Goal: Find specific page/section

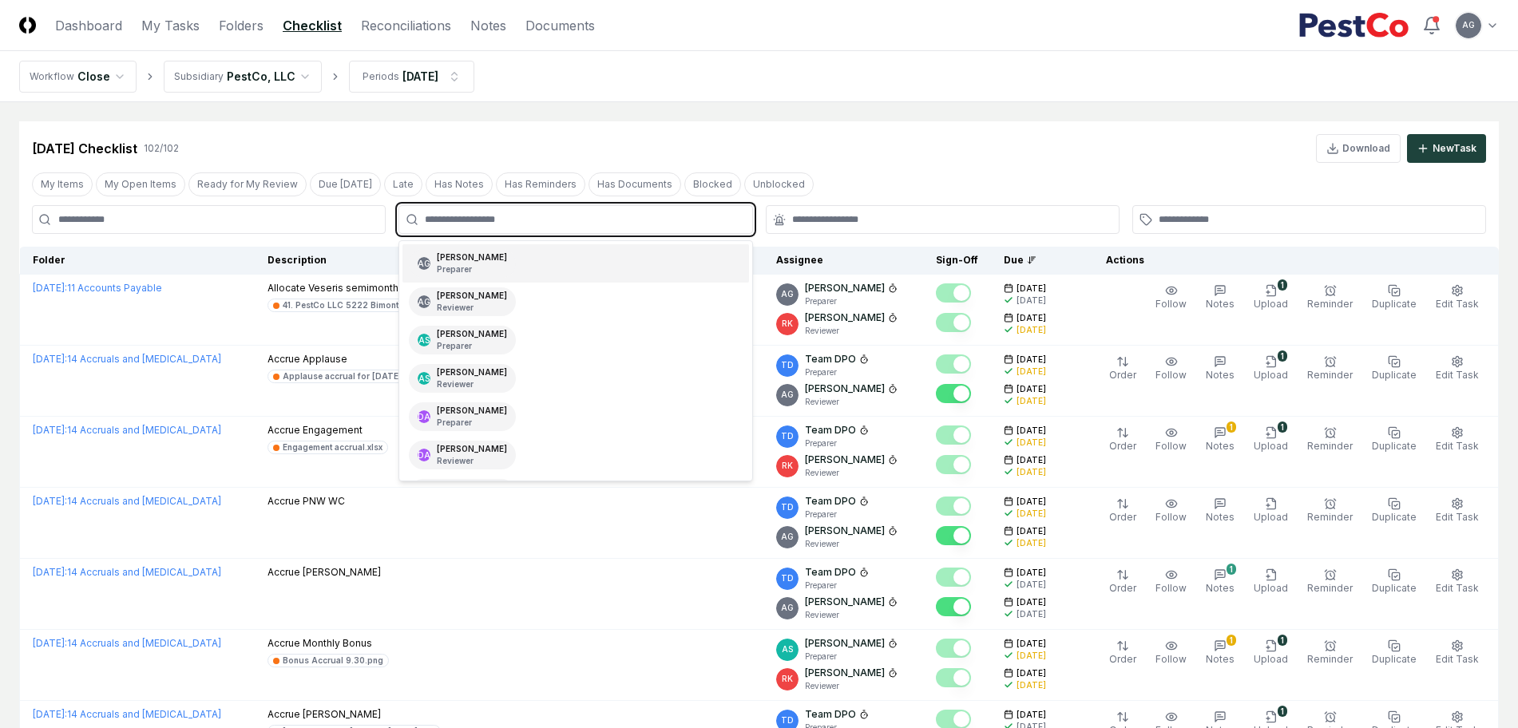
click at [533, 221] on input "text" at bounding box center [583, 219] width 317 height 14
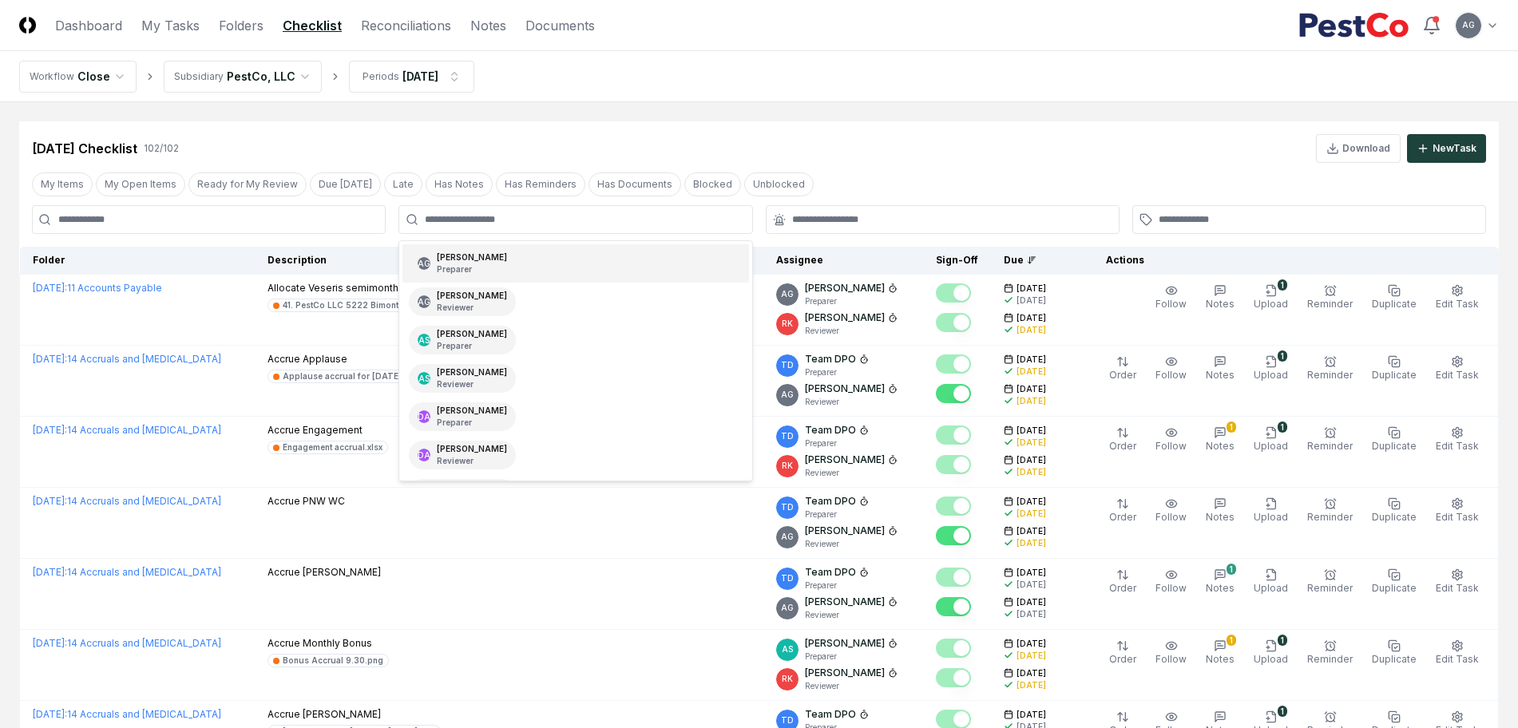
click at [940, 126] on div "[DATE] Checklist 102 / 102 Download New Task" at bounding box center [759, 142] width 1480 height 42
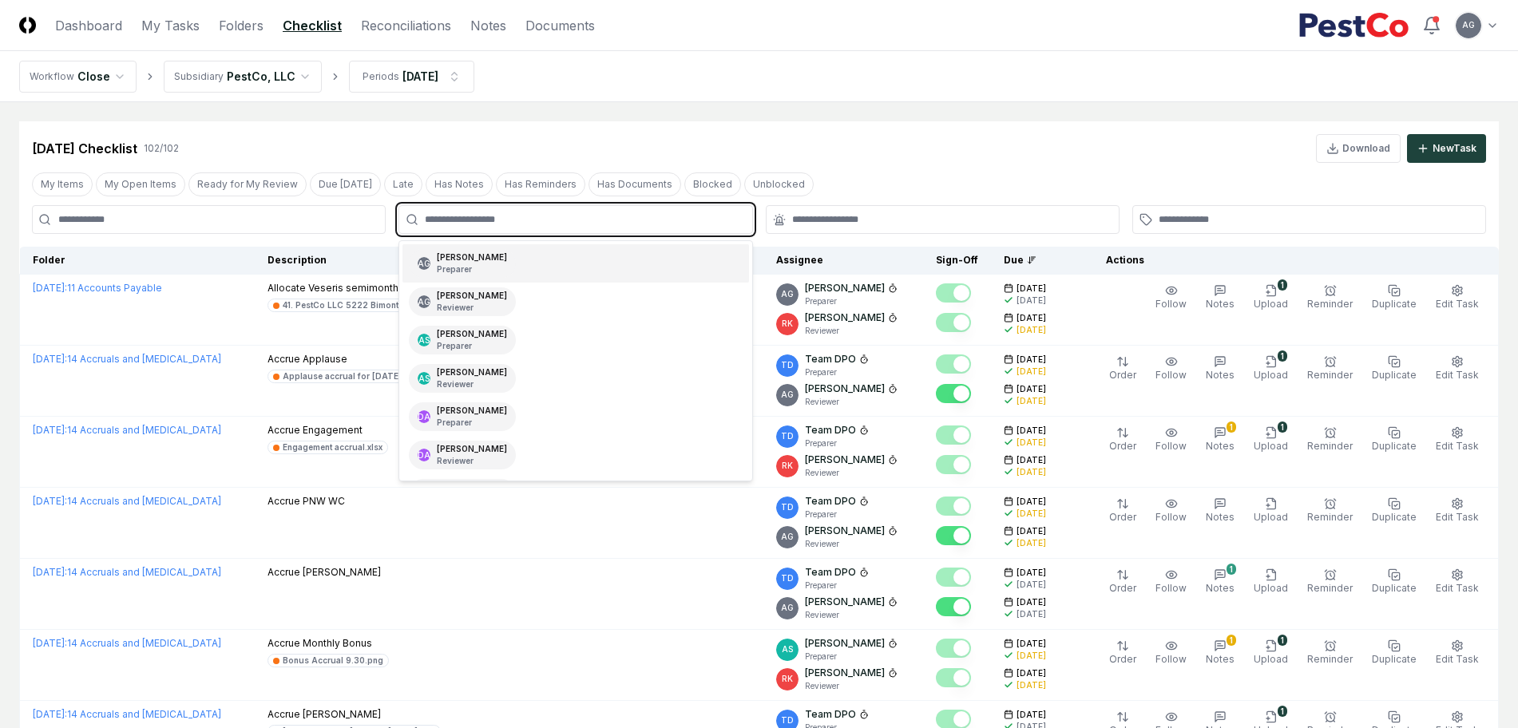
click at [676, 218] on input "text" at bounding box center [583, 219] width 317 height 14
type input "****"
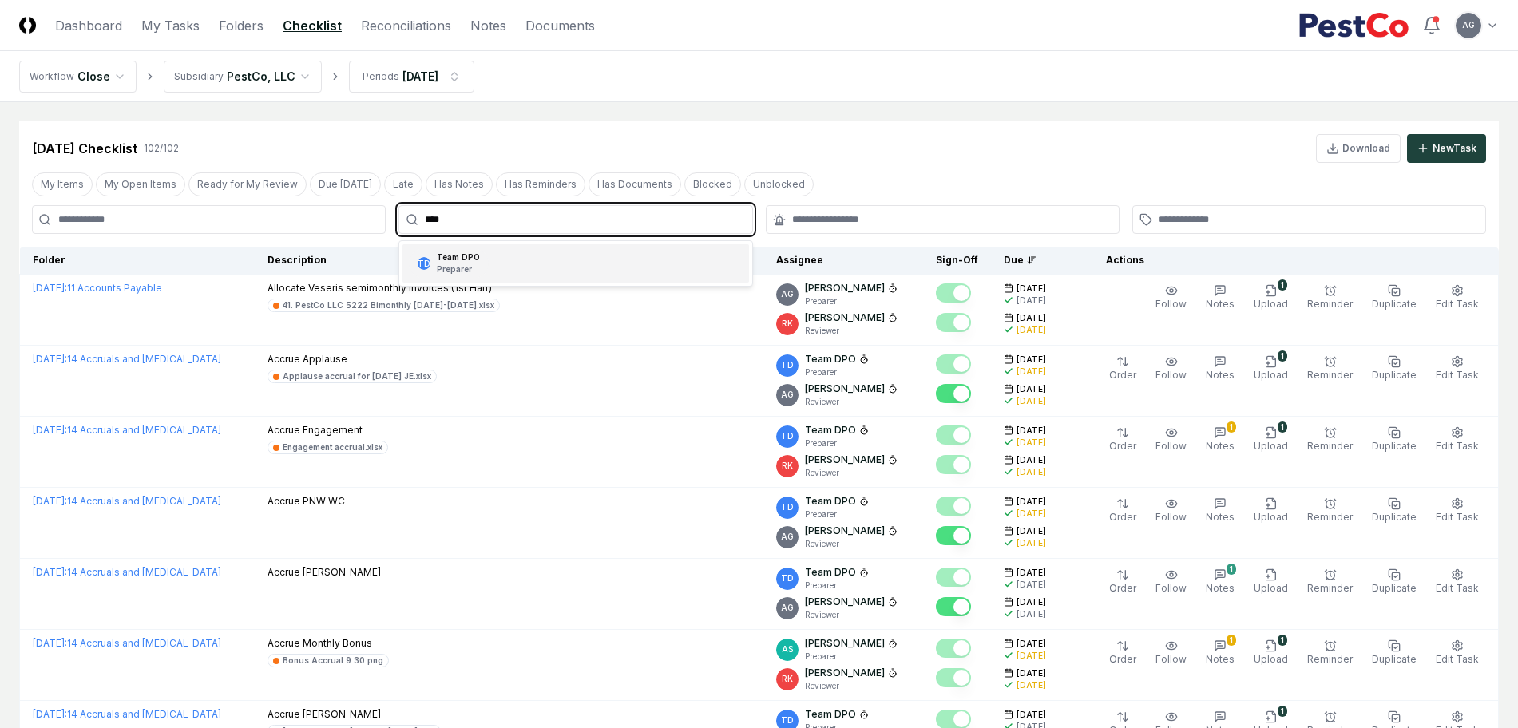
click at [674, 261] on div "TD Team DPO Preparer" at bounding box center [576, 263] width 346 height 38
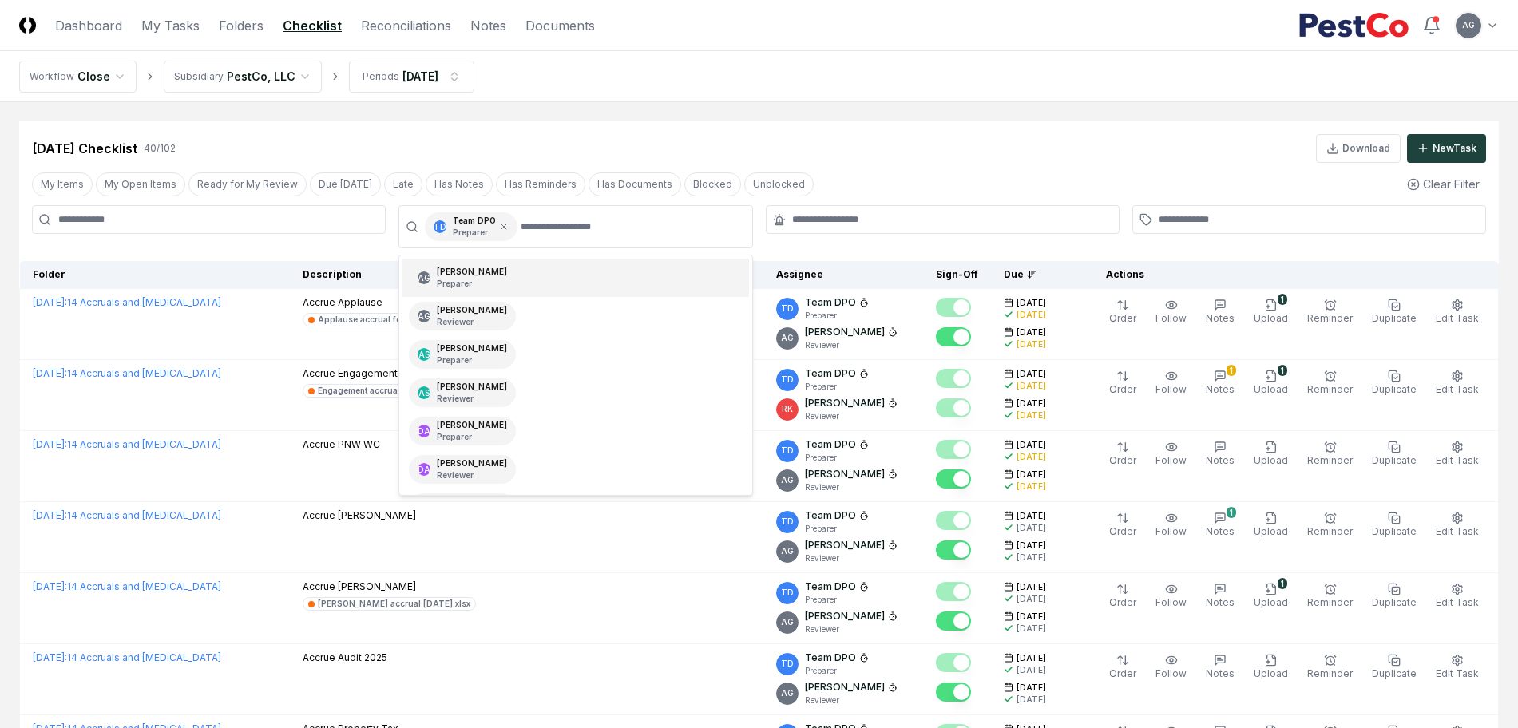
click at [946, 134] on div "[DATE] Checklist 40 / 102 Download New Task" at bounding box center [759, 148] width 1454 height 29
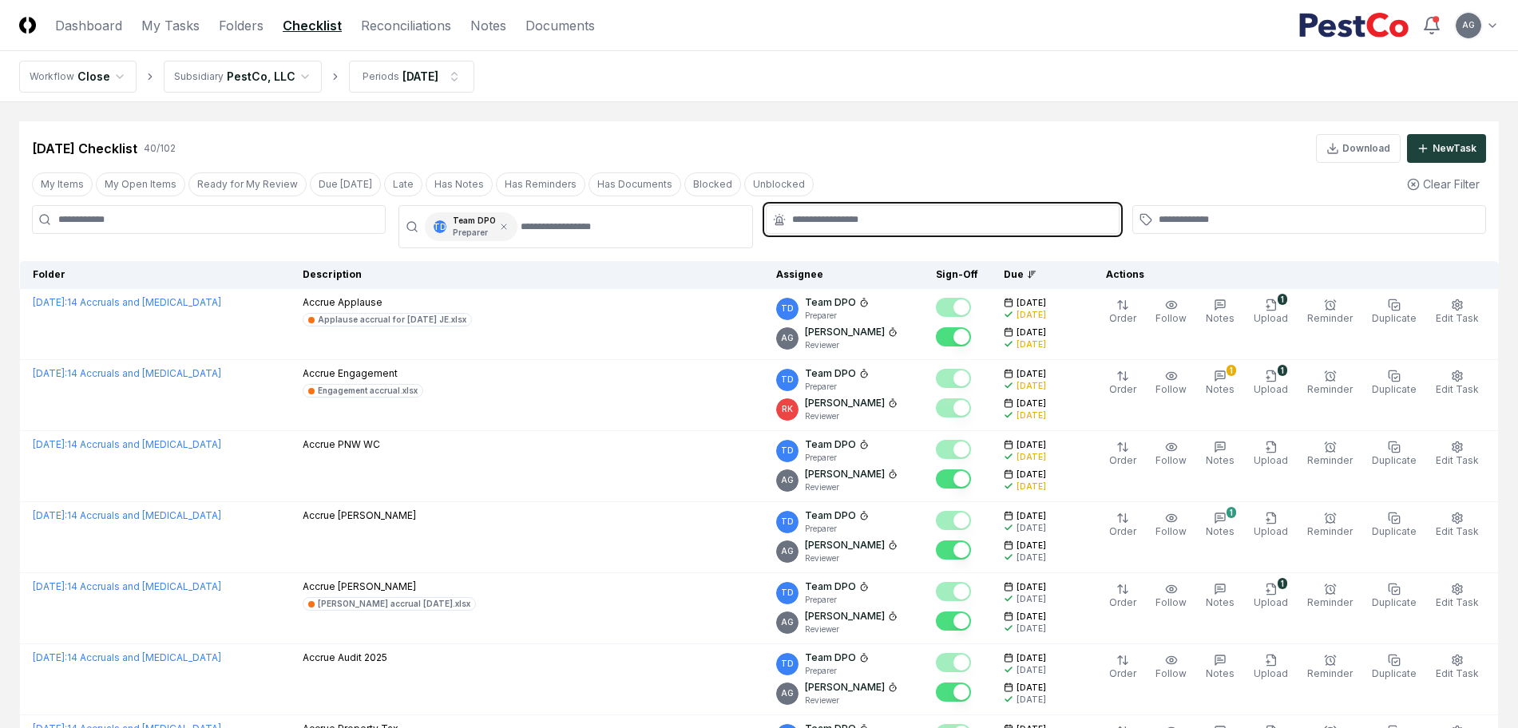
click at [861, 225] on input "text" at bounding box center [950, 219] width 317 height 14
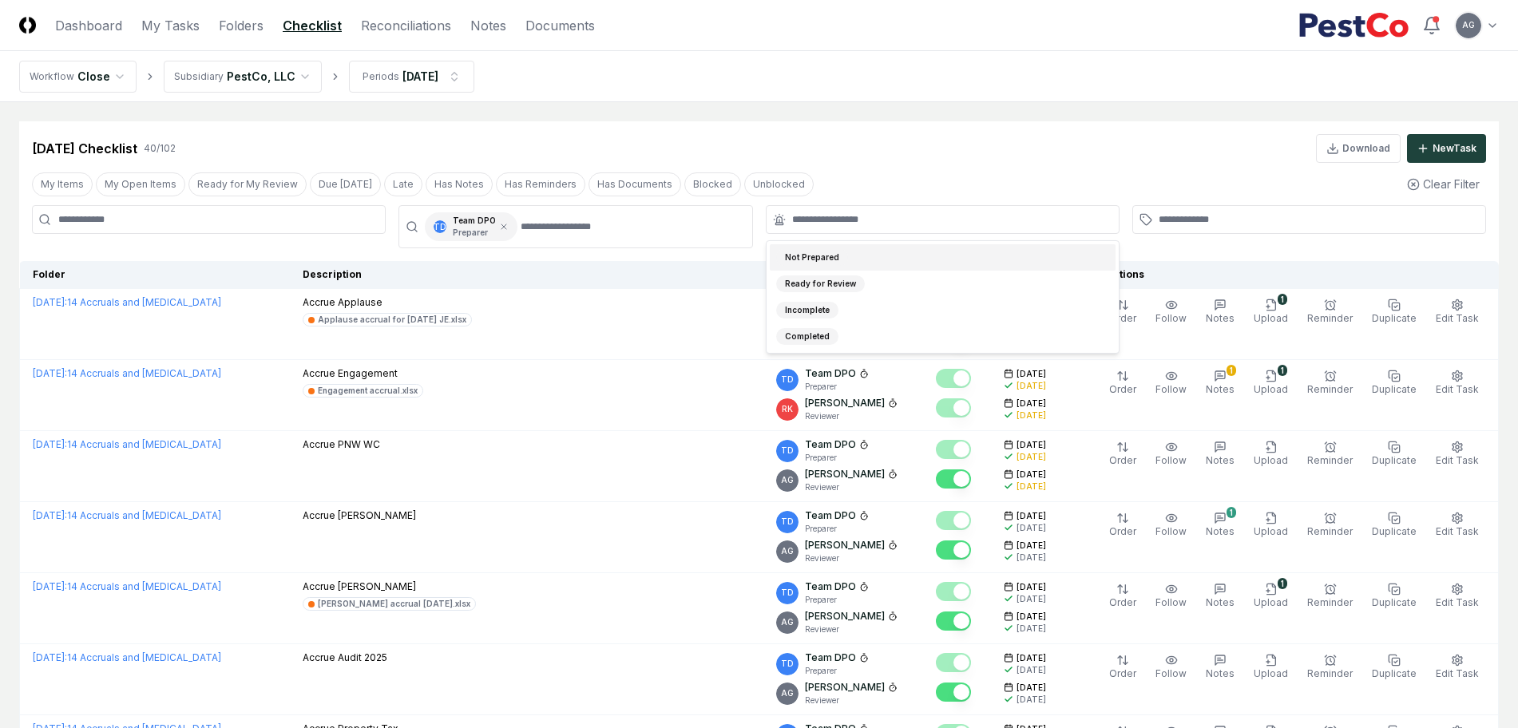
click at [879, 91] on nav "Workflow Close Subsidiary PestCo, LLC Periods [DATE]" at bounding box center [759, 76] width 1518 height 51
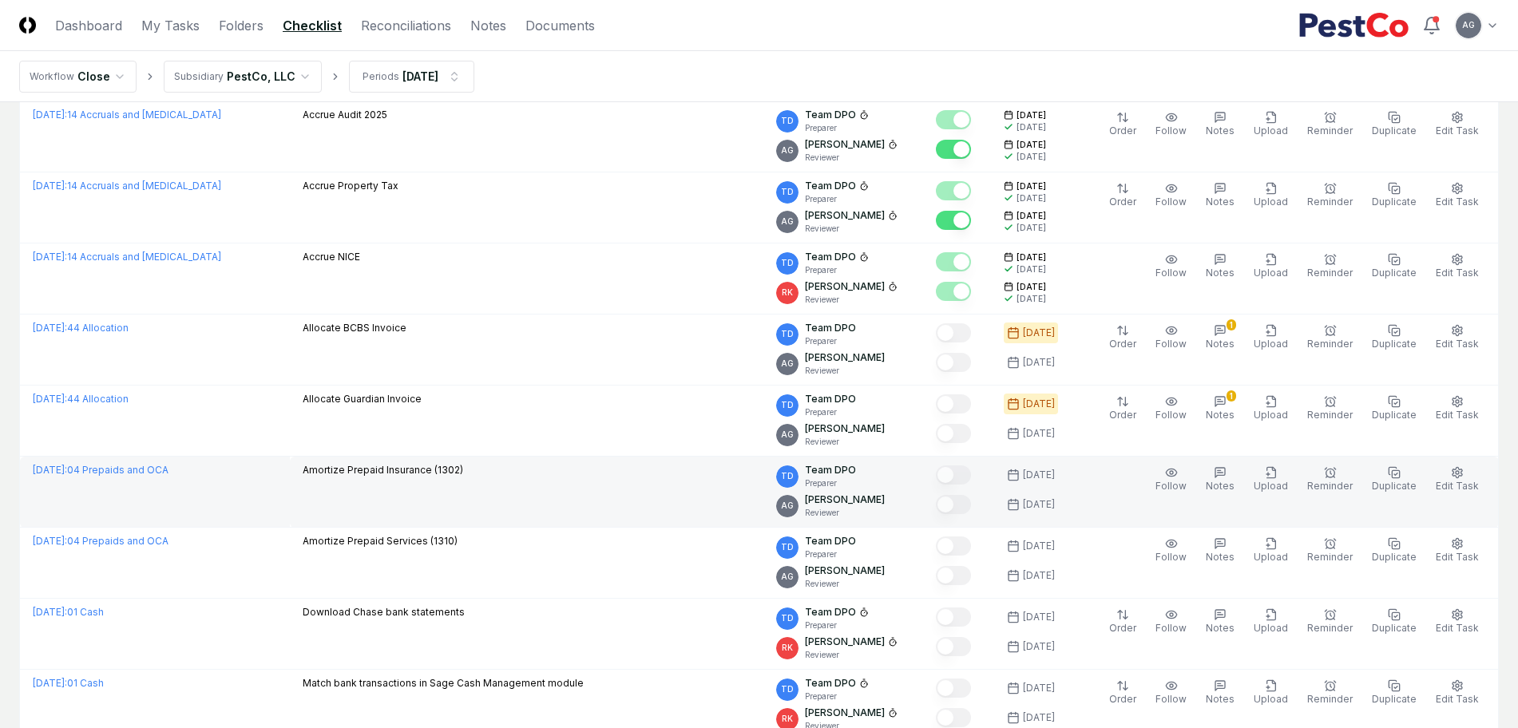
scroll to position [599, 0]
